Goal: Check status: Check status

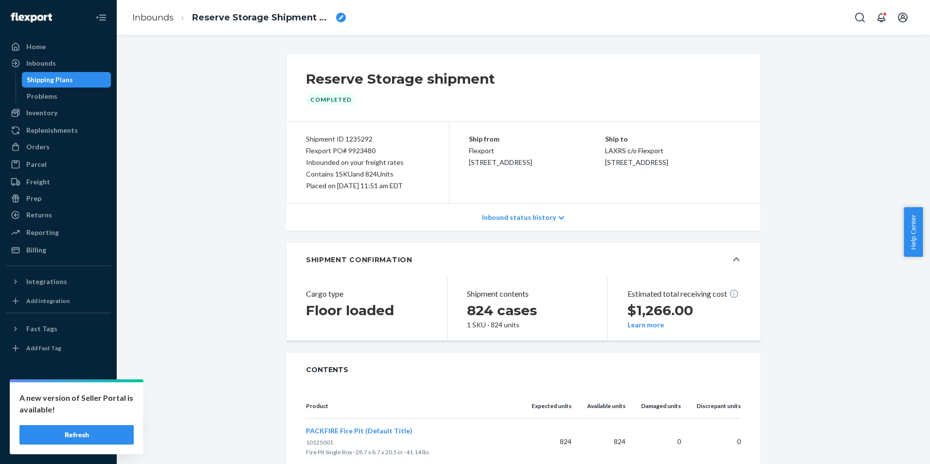
click at [634, 34] on div "Inbounds Reserve Storage Shipment STI14099140e4" at bounding box center [523, 17] width 813 height 35
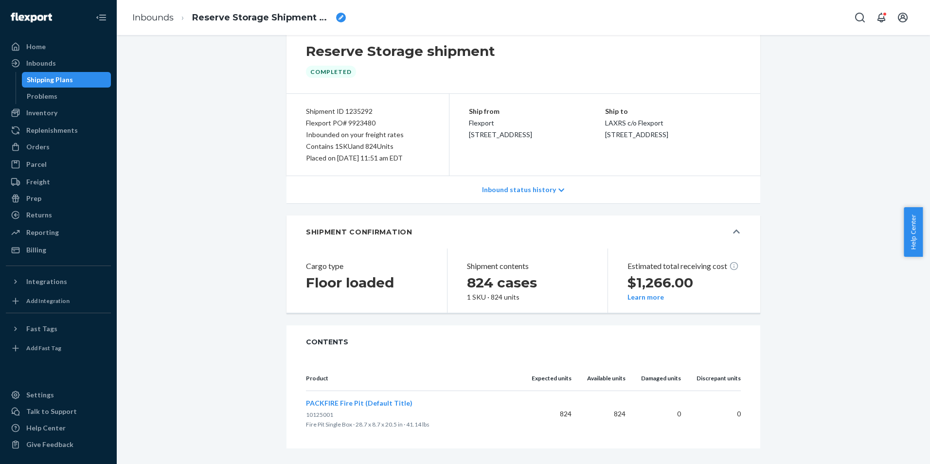
scroll to position [43, 0]
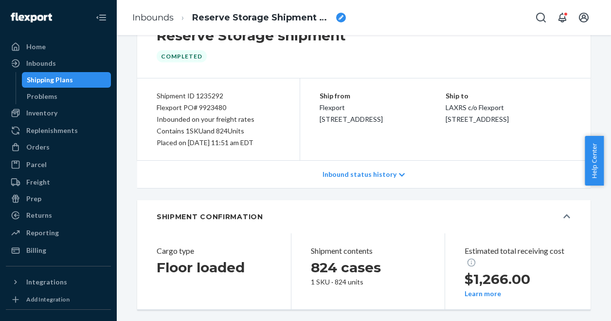
click at [604, 78] on div "Reserve Storage shipment Completed Shipment ID 1235292 Flexport PO# 9923480 Inb…" at bounding box center [364, 227] width 480 height 433
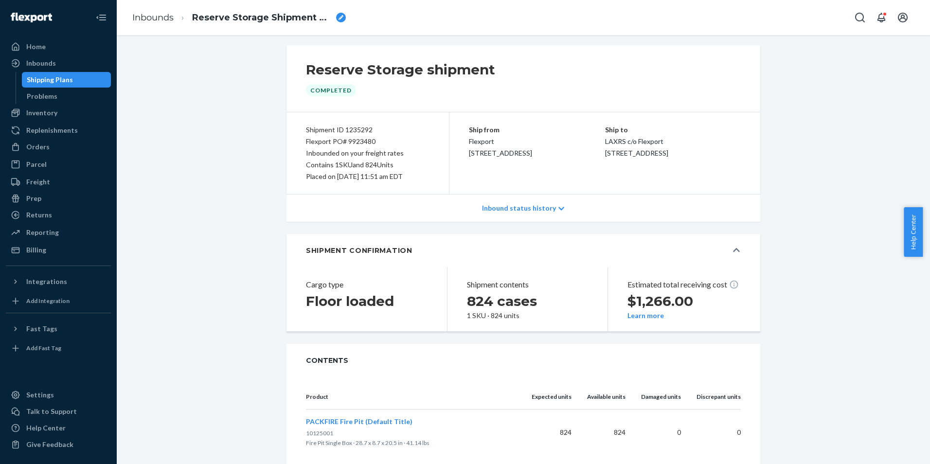
scroll to position [0, 0]
